Goal: Book appointment/travel/reservation

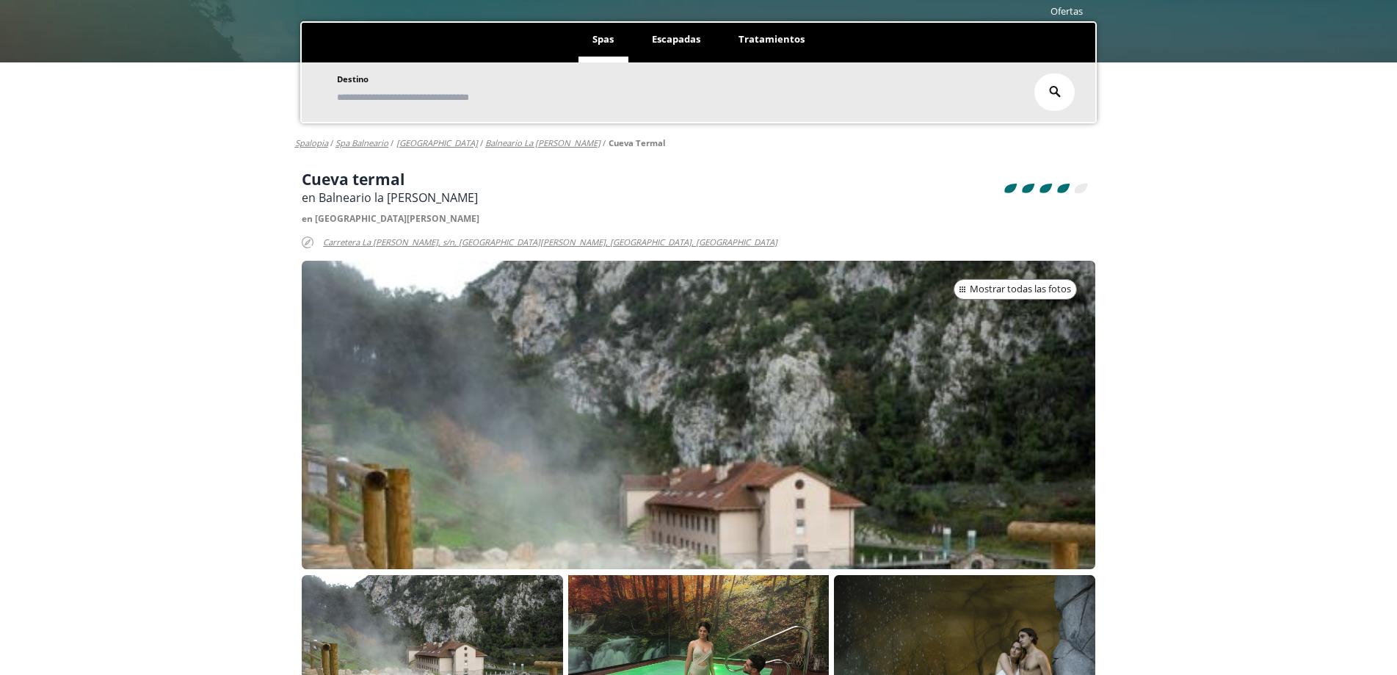
scroll to position [294, 0]
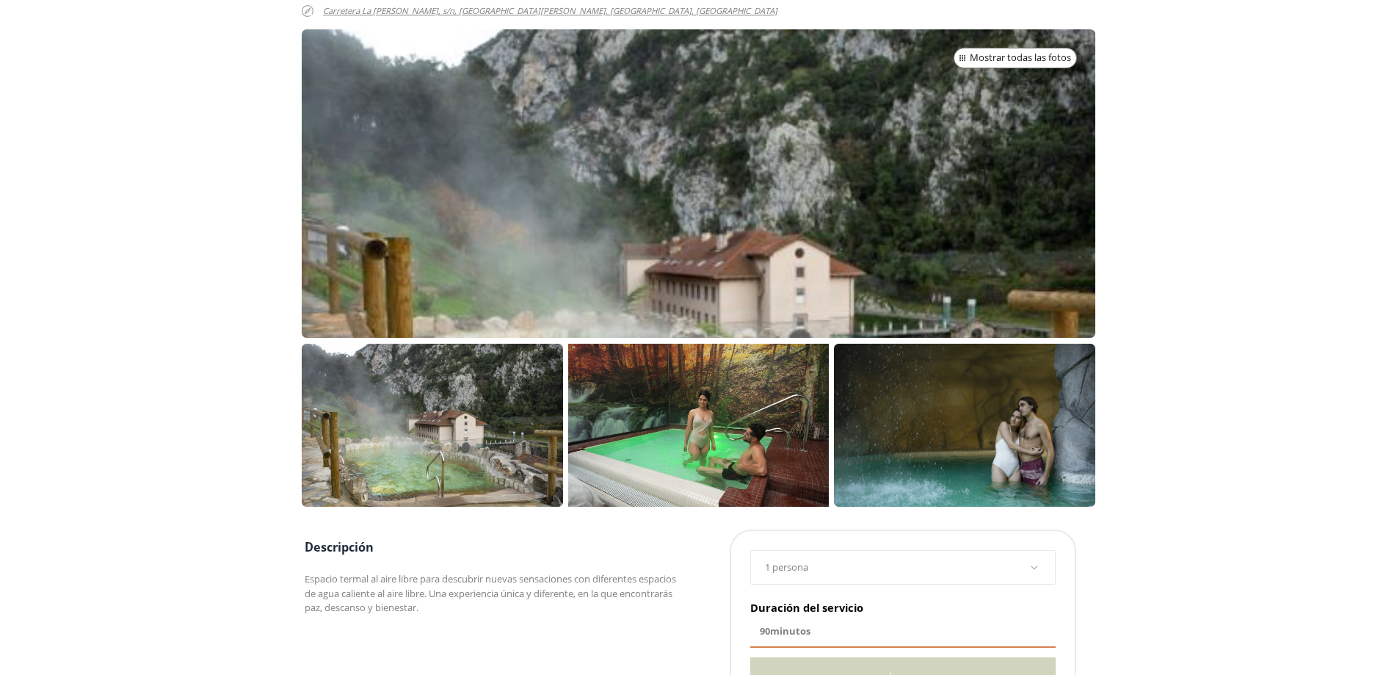
click at [515, 401] on p at bounding box center [432, 425] width 261 height 163
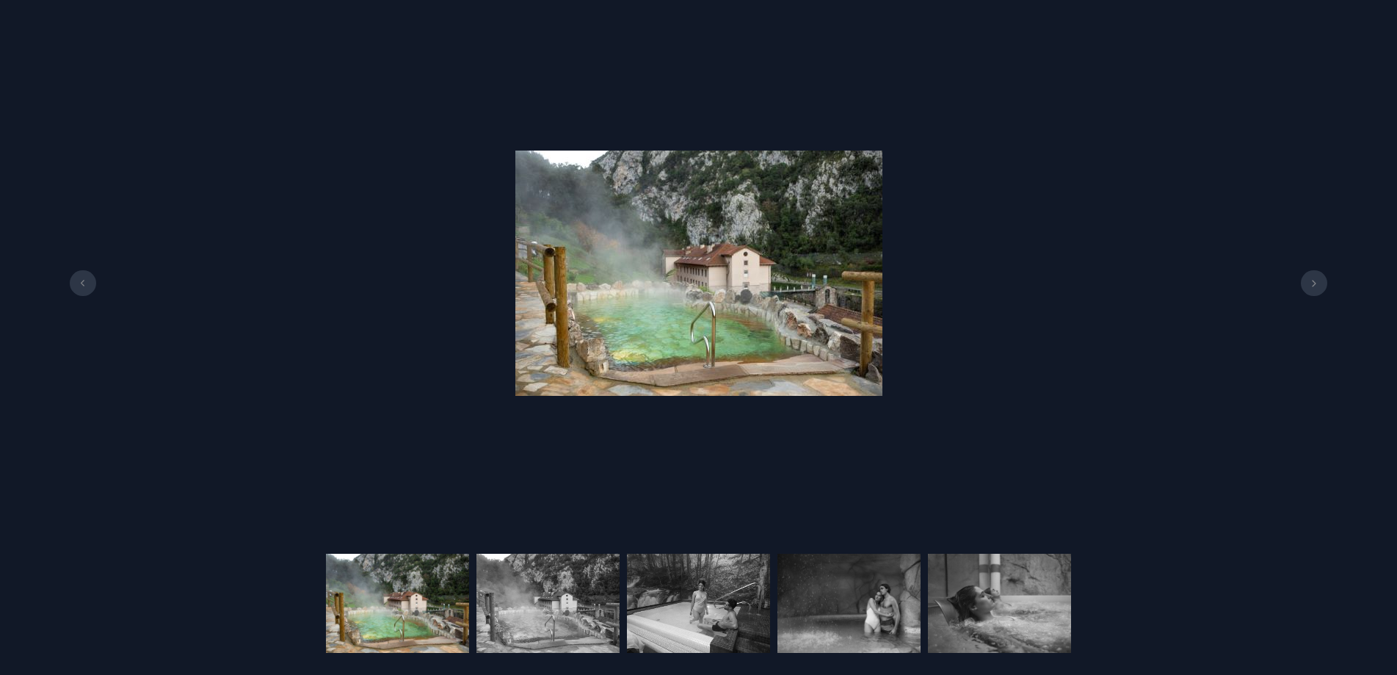
click at [1315, 286] on icon at bounding box center [1314, 283] width 12 height 7
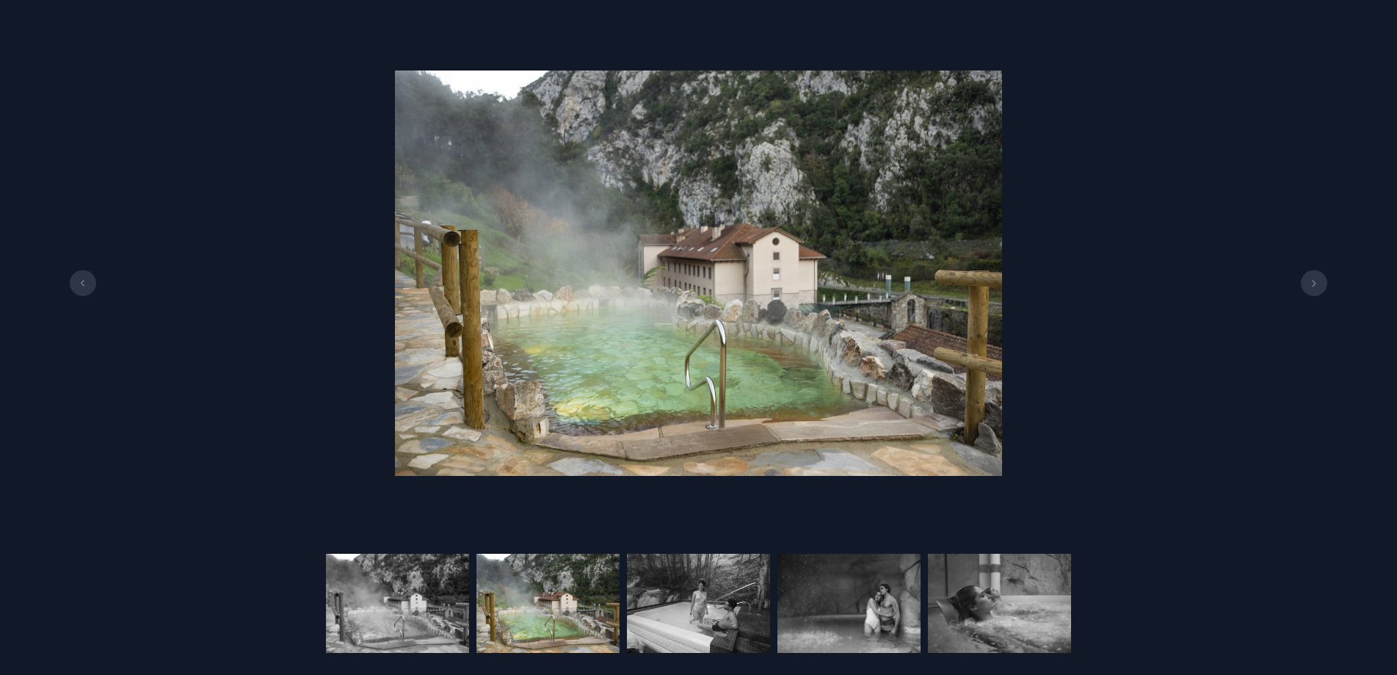
click at [1315, 286] on icon at bounding box center [1314, 283] width 12 height 7
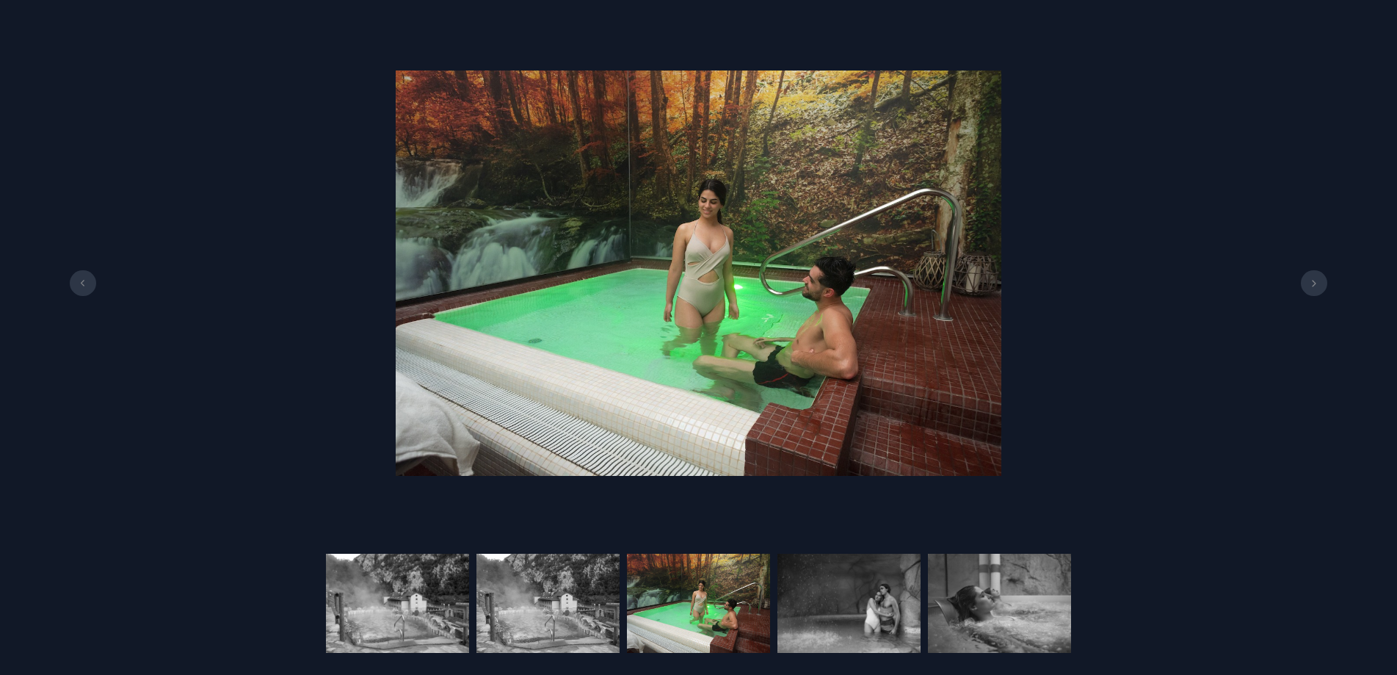
click at [1315, 286] on icon at bounding box center [1314, 283] width 12 height 7
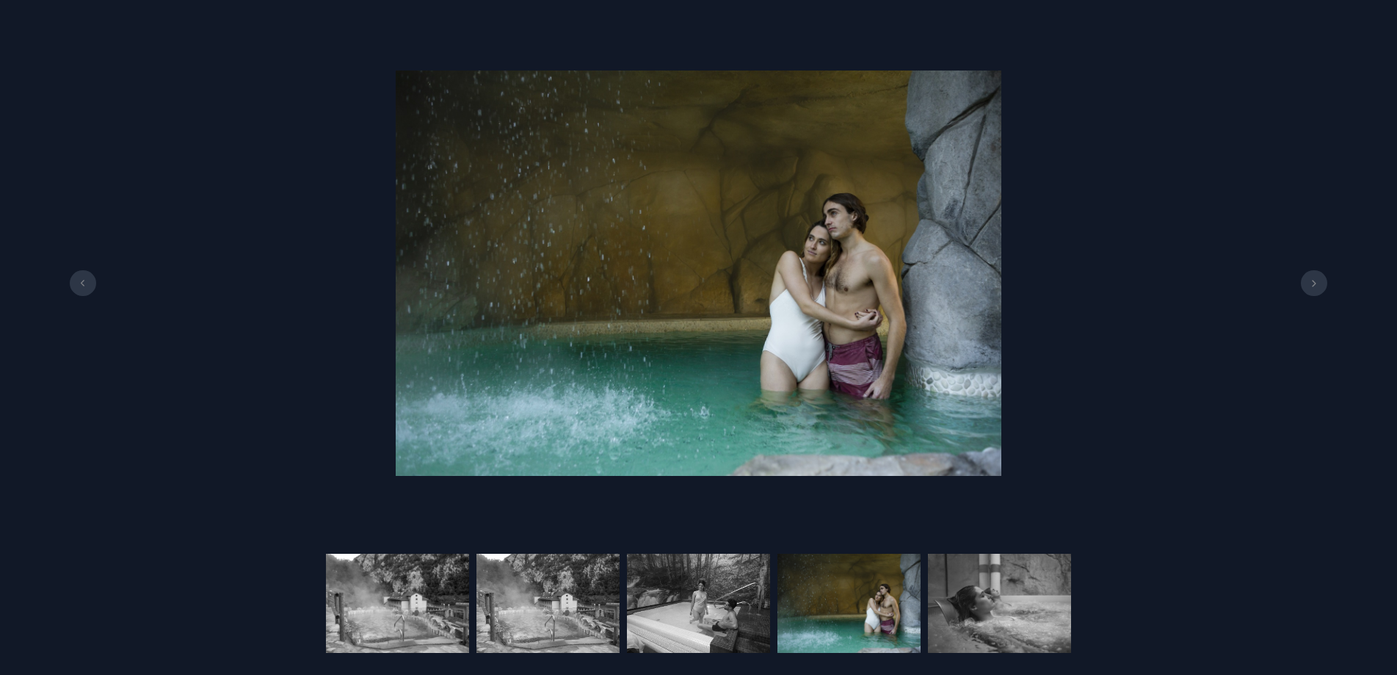
click at [1315, 286] on icon at bounding box center [1314, 283] width 12 height 7
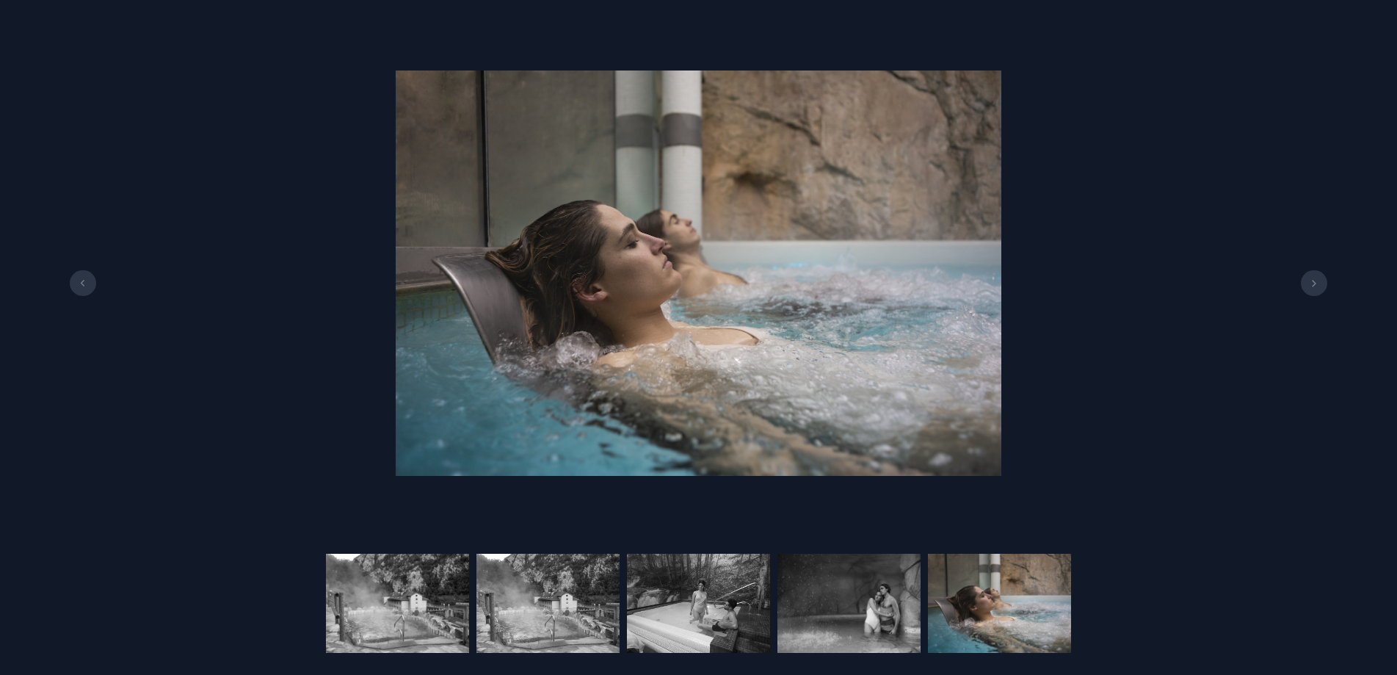
click at [1315, 286] on icon at bounding box center [1314, 283] width 12 height 7
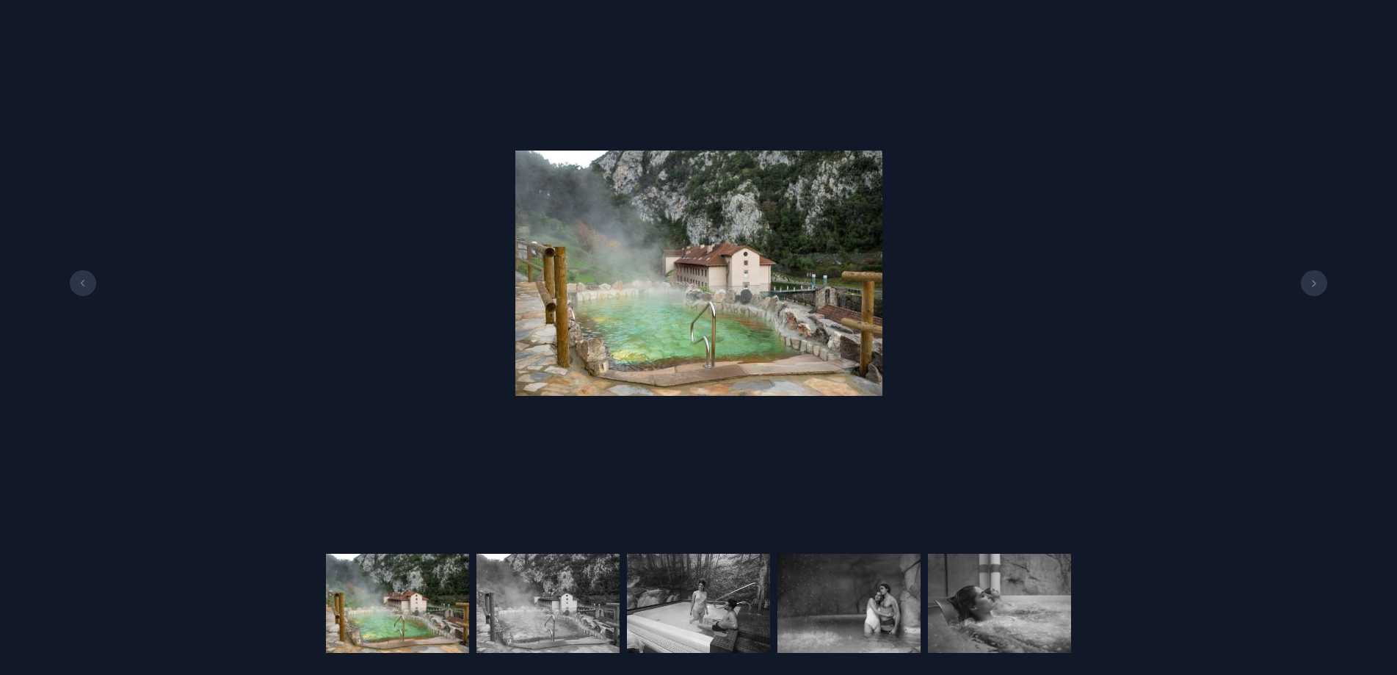
click at [1313, 286] on icon at bounding box center [1314, 283] width 4 height 7
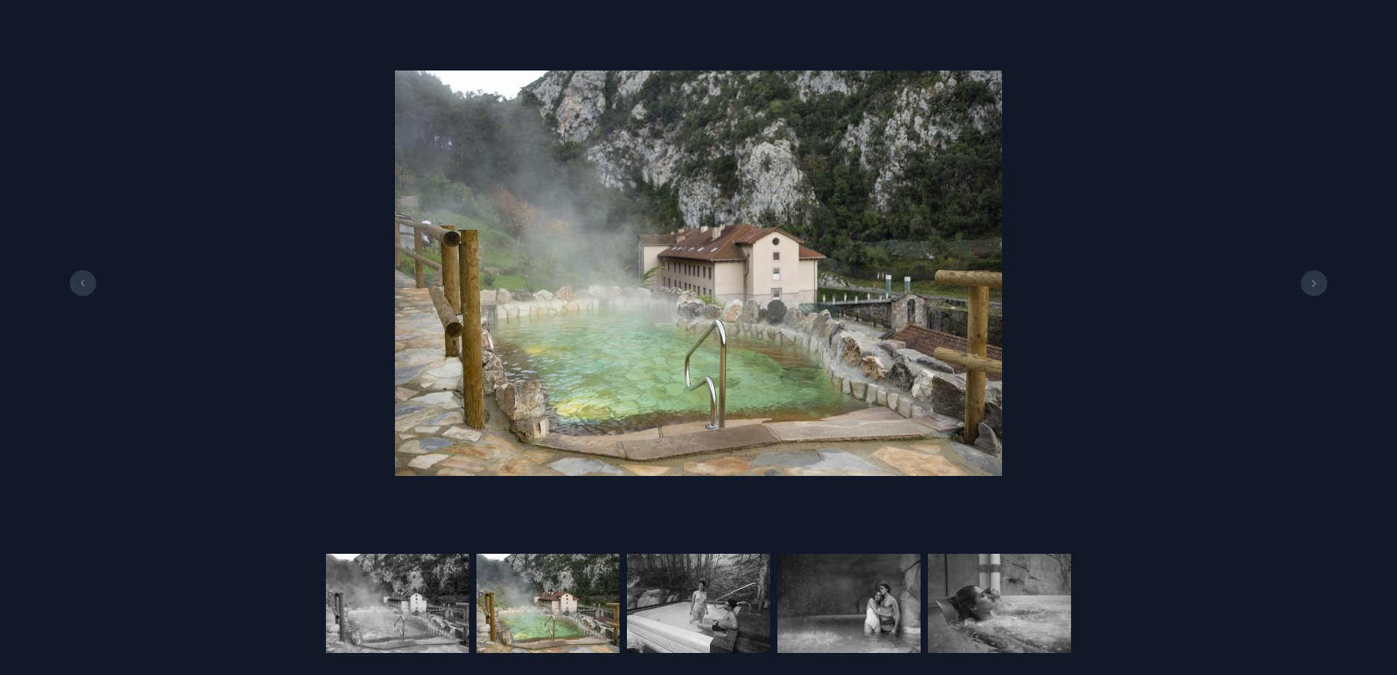
click at [1313, 286] on icon at bounding box center [1314, 283] width 4 height 7
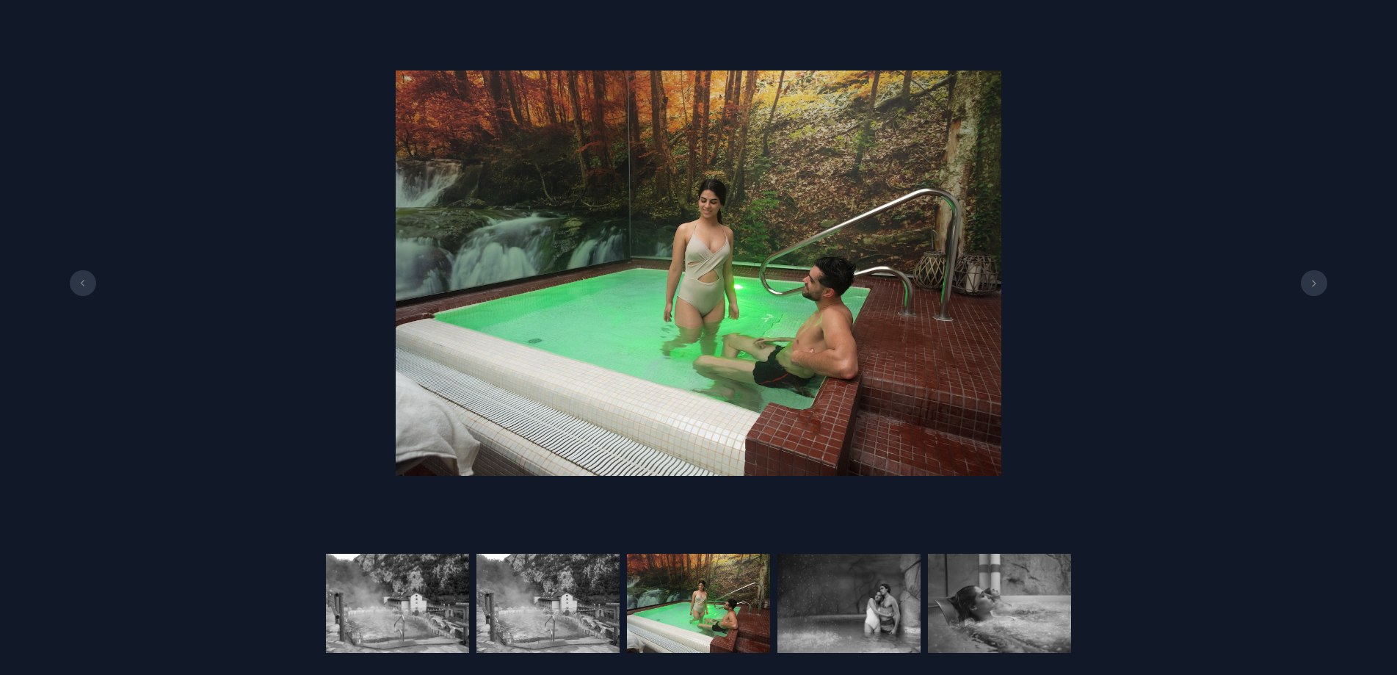
click at [1313, 286] on icon at bounding box center [1314, 283] width 4 height 7
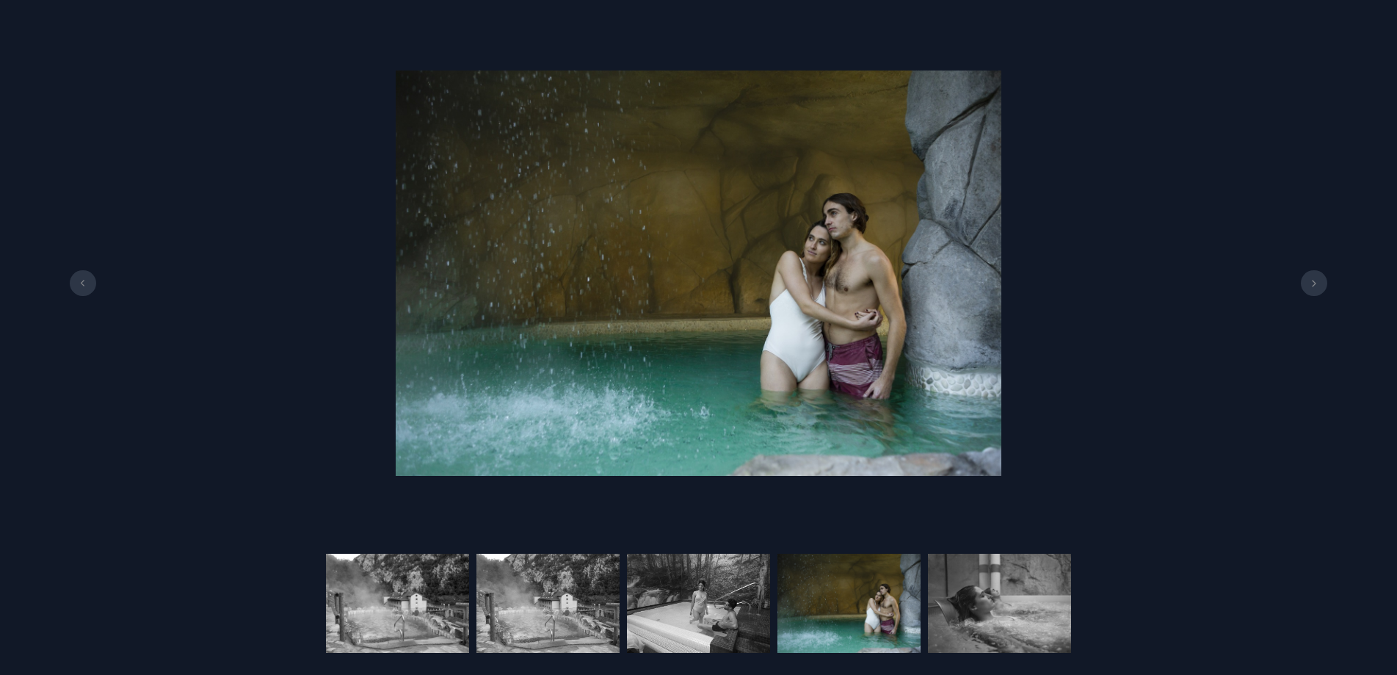
click at [1313, 286] on icon at bounding box center [1314, 283] width 4 height 7
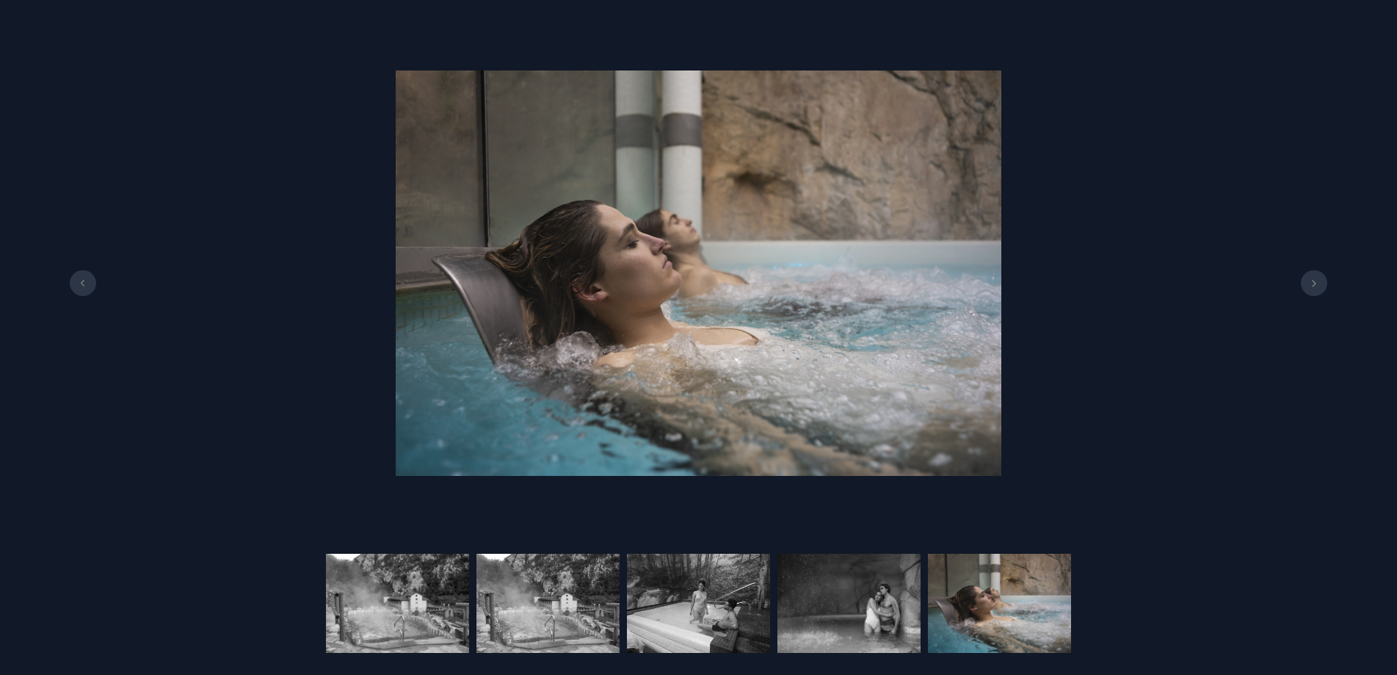
click at [1313, 286] on icon at bounding box center [1314, 283] width 4 height 7
